Goal: Share content: Share content

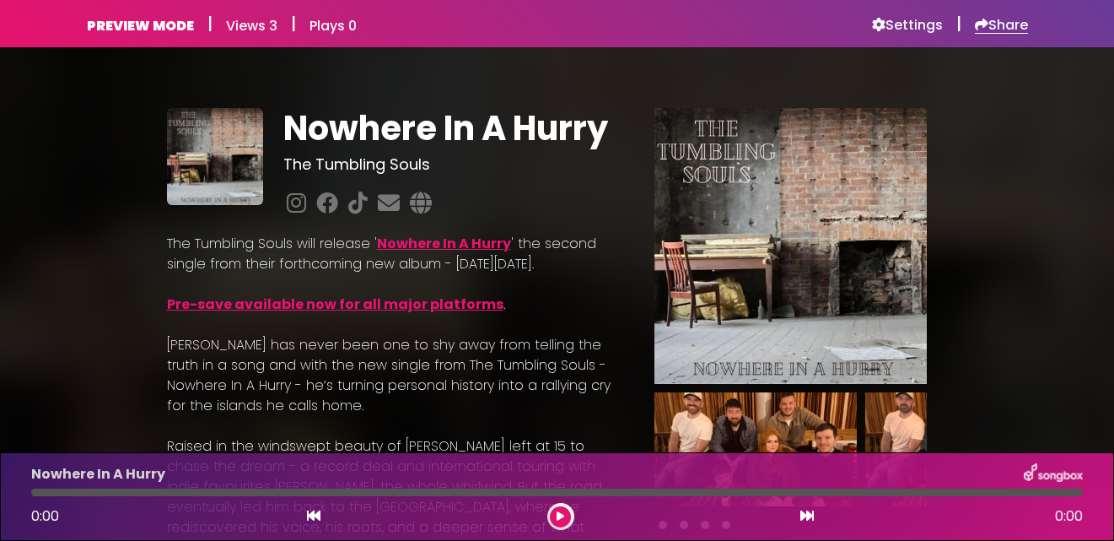
click at [997, 22] on h6 "Share" at bounding box center [1001, 25] width 53 height 17
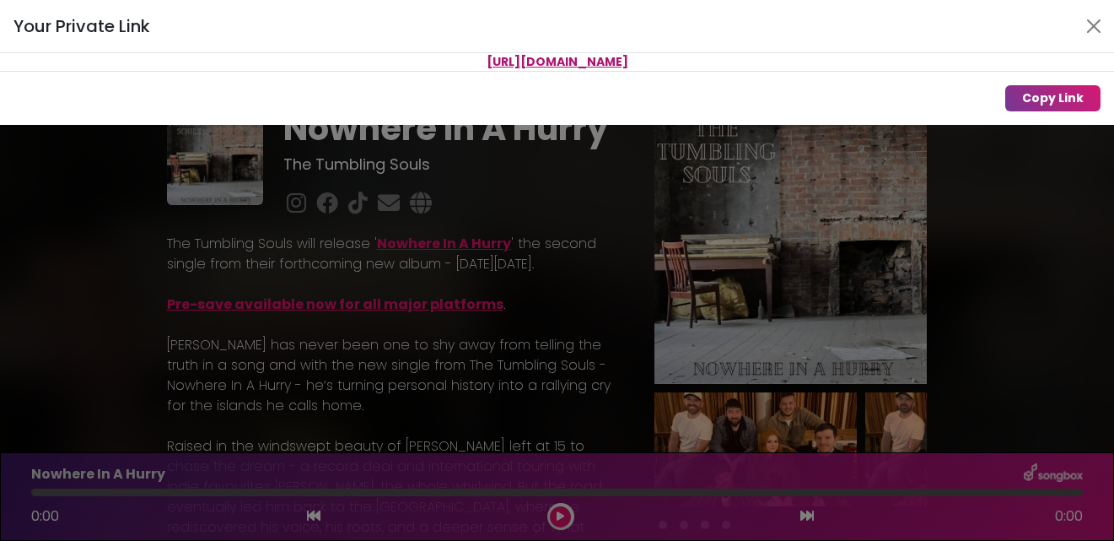
click at [326, 272] on div "Your Private Link https://songbox.com/s/62c143e2-a357-43e9-9981-8de365b26377 Co…" at bounding box center [557, 270] width 1114 height 541
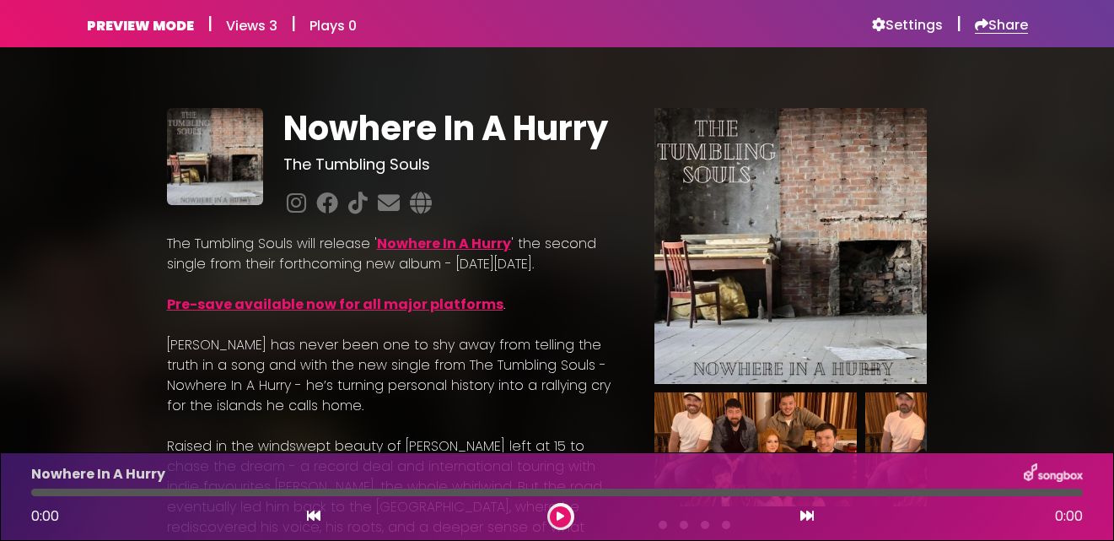
click at [1008, 25] on h6 "Share" at bounding box center [1001, 25] width 53 height 17
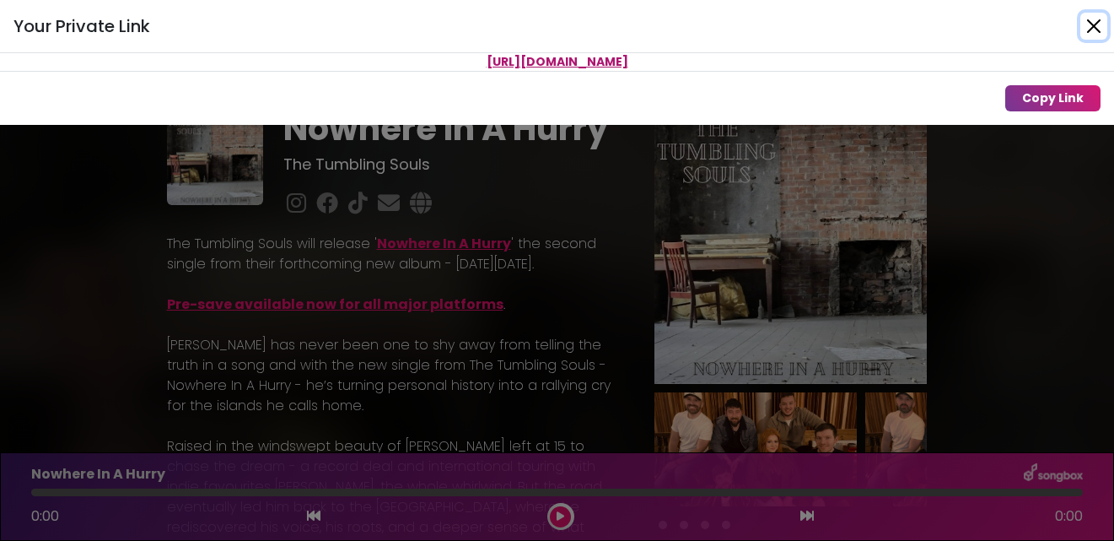
click at [1092, 27] on button "Close" at bounding box center [1093, 26] width 27 height 27
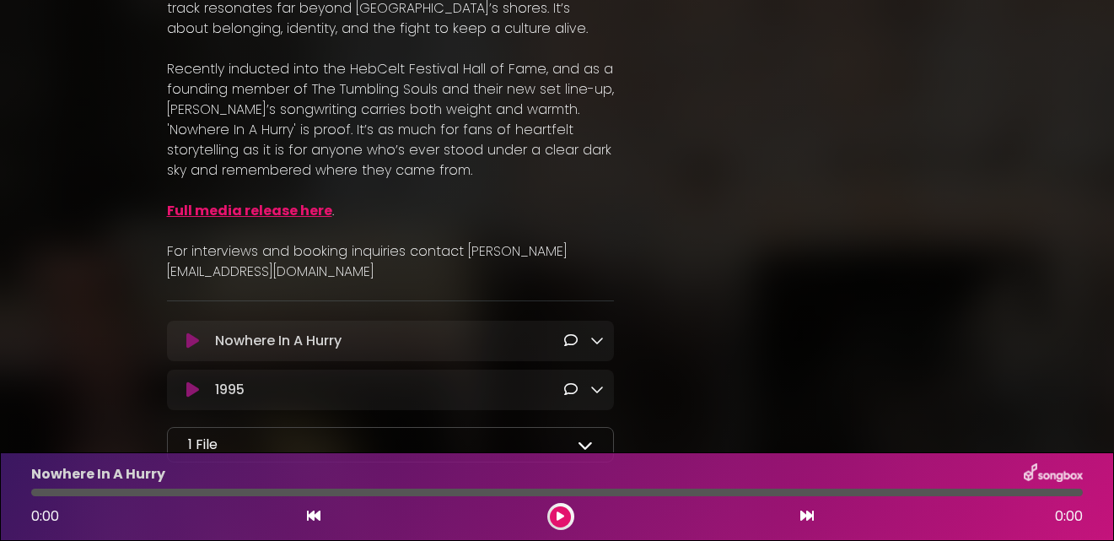
scroll to position [1020, 0]
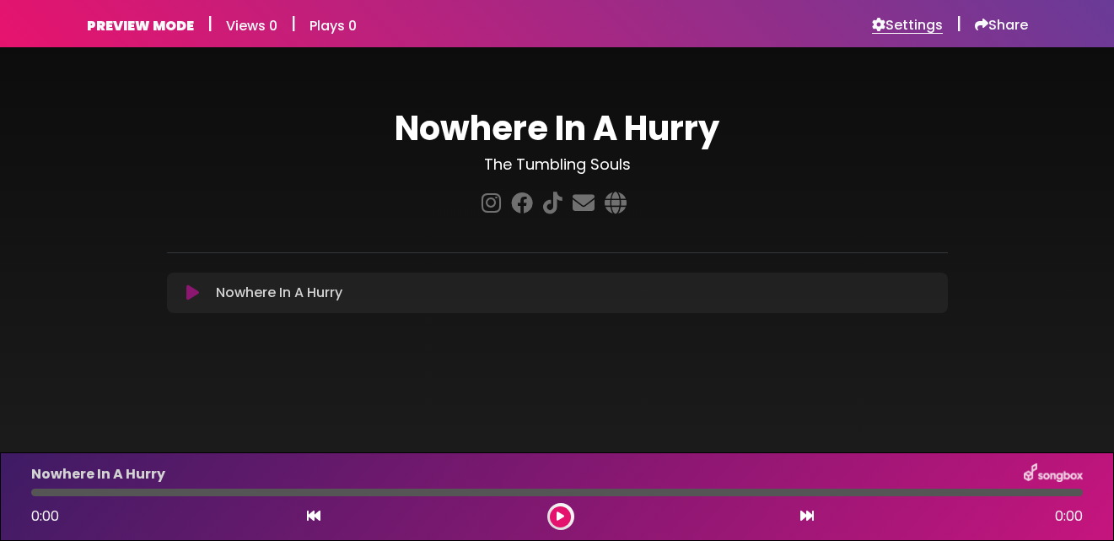
click at [925, 23] on h6 "Settings" at bounding box center [907, 25] width 71 height 17
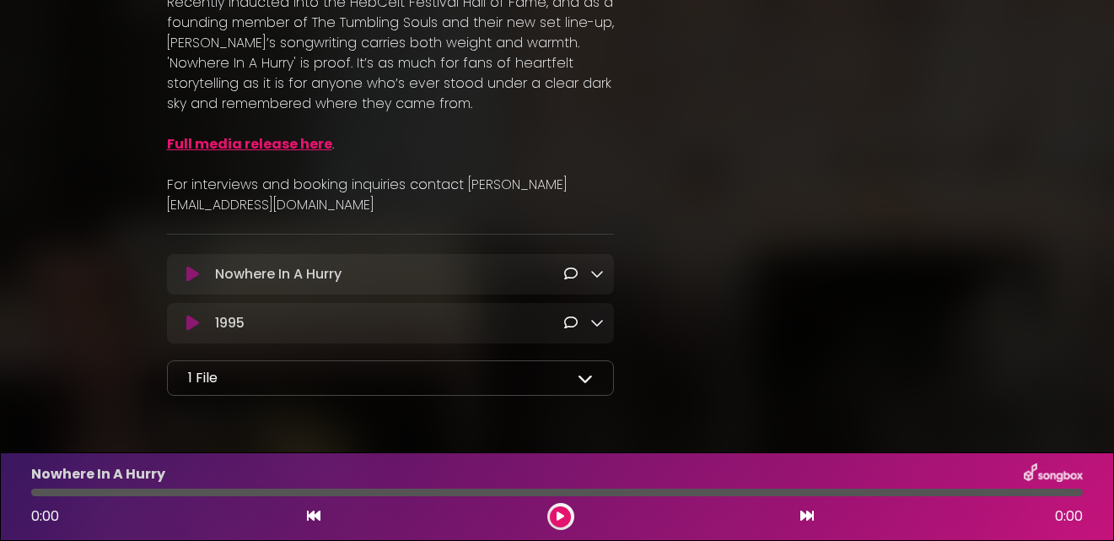
scroll to position [977, 0]
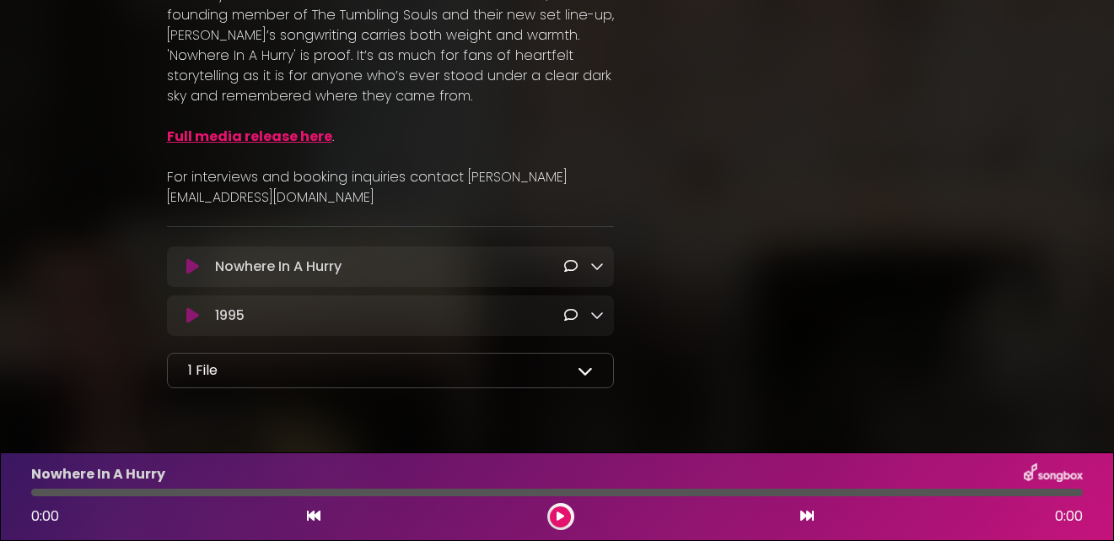
click at [194, 275] on div "Nowhere In A Hurry Loading Track..." at bounding box center [390, 266] width 427 height 20
click at [191, 270] on icon at bounding box center [192, 266] width 13 height 17
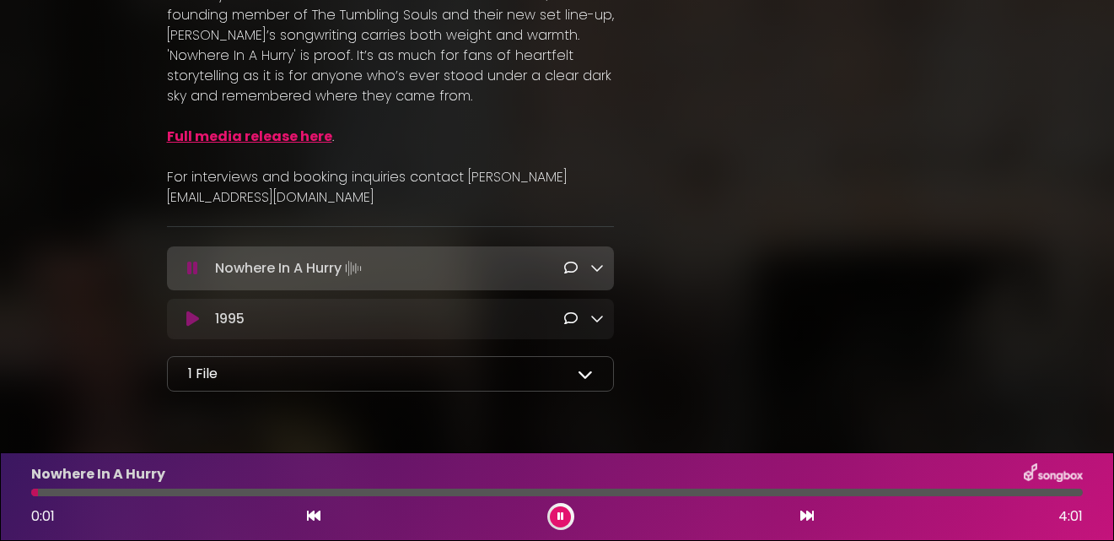
click at [170, 493] on div at bounding box center [557, 492] width 1052 height 8
click at [213, 498] on div "Nowhere In A Hurry 0:37 4:01" at bounding box center [557, 496] width 1072 height 67
